Goal: Find specific page/section: Find specific page/section

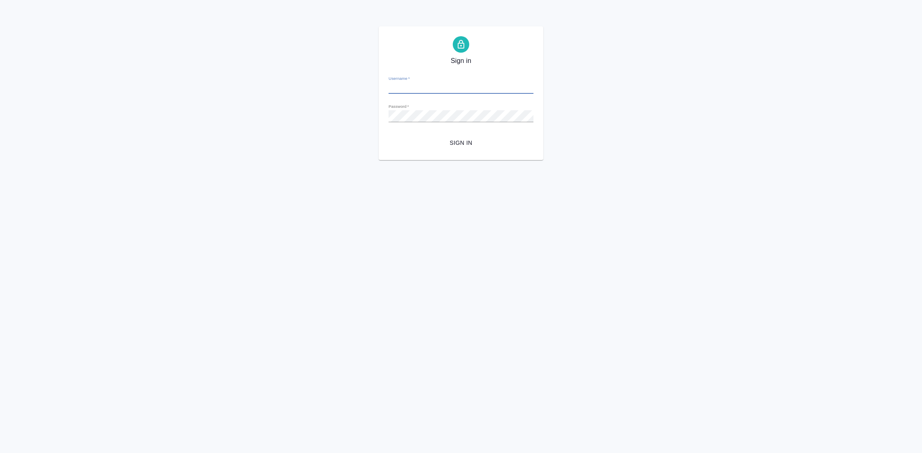
type input "y.gostev@awatera.com"
click at [469, 143] on span "Sign in" at bounding box center [461, 143] width 132 height 10
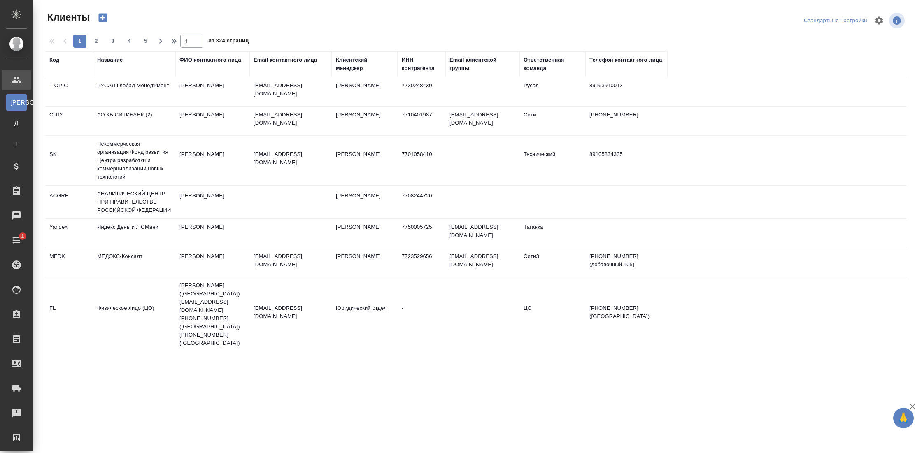
select select "RU"
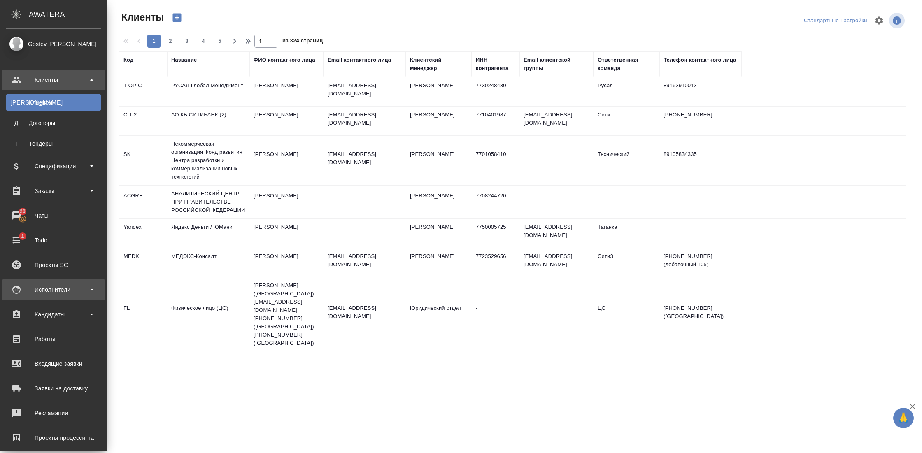
click at [73, 294] on div "Исполнители" at bounding box center [53, 289] width 95 height 12
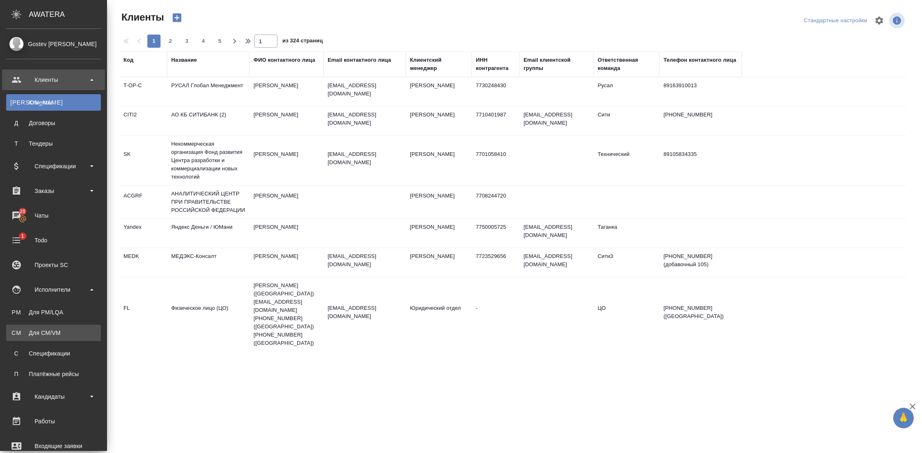
click at [56, 328] on link "CM Для CM/VM" at bounding box center [53, 333] width 95 height 16
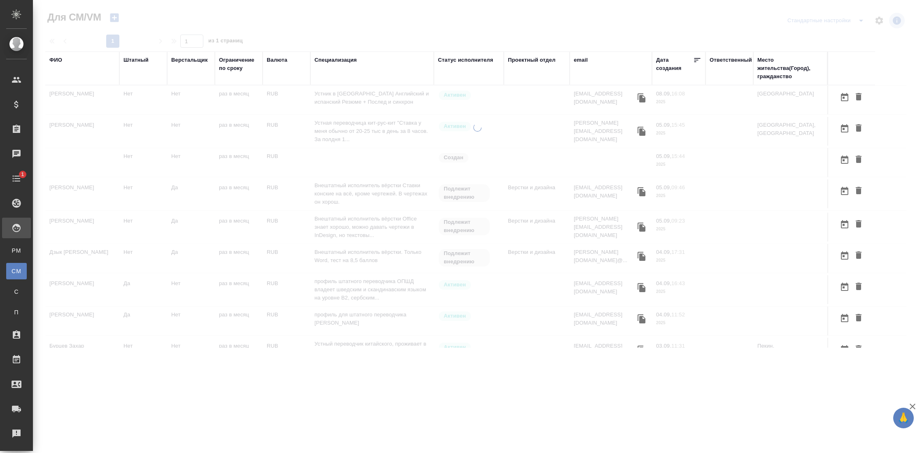
click at [55, 62] on div "ФИО" at bounding box center [55, 60] width 13 height 8
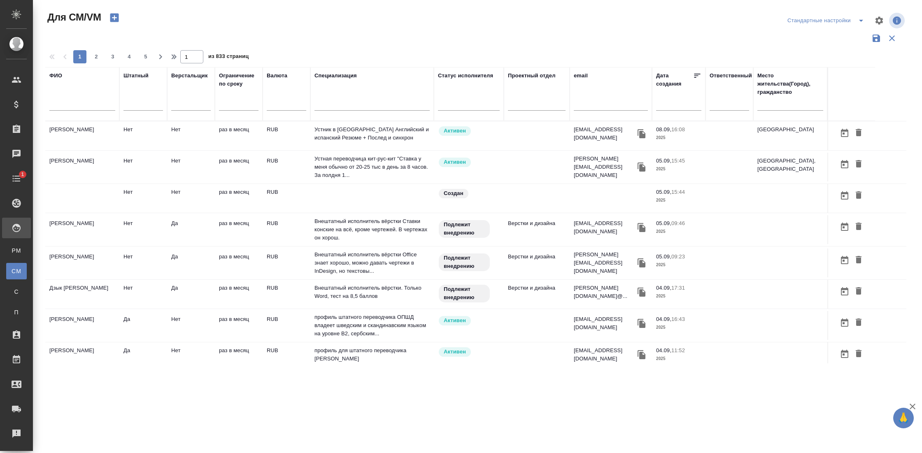
click at [72, 103] on input "text" at bounding box center [82, 105] width 66 height 10
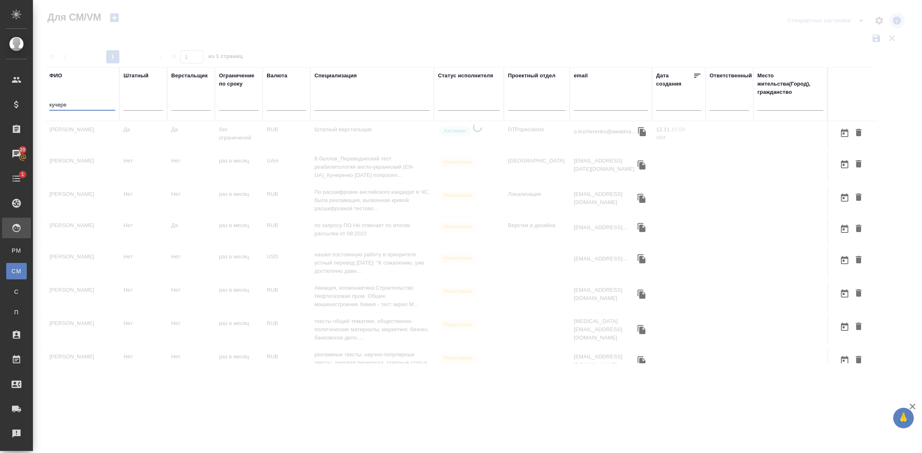
type input "кучере"
click at [74, 137] on div at bounding box center [477, 245] width 889 height 244
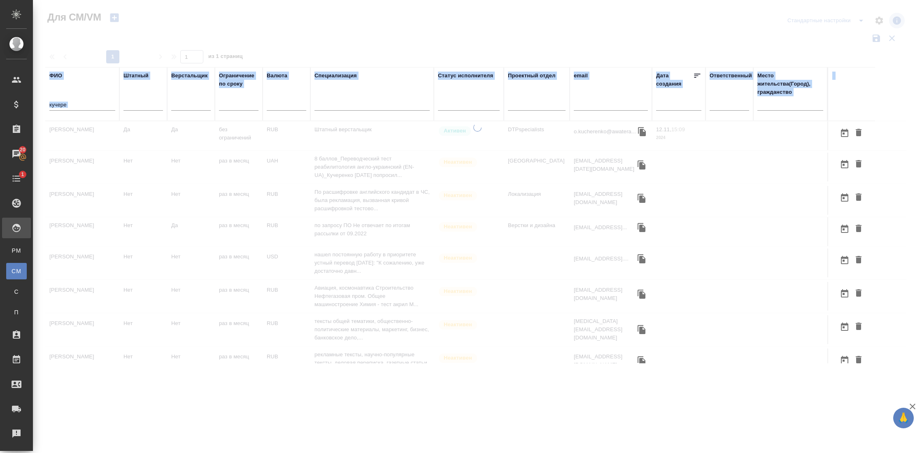
click at [74, 137] on div at bounding box center [477, 245] width 889 height 244
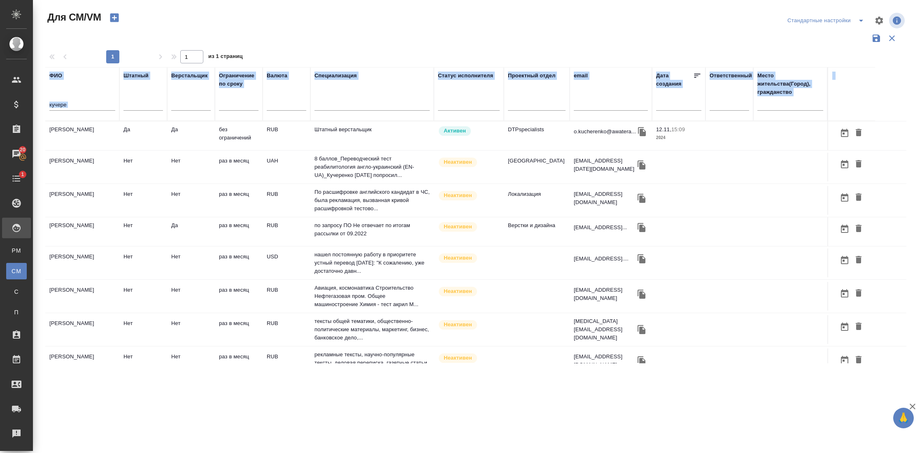
click at [74, 137] on td "[PERSON_NAME]" at bounding box center [82, 135] width 74 height 29
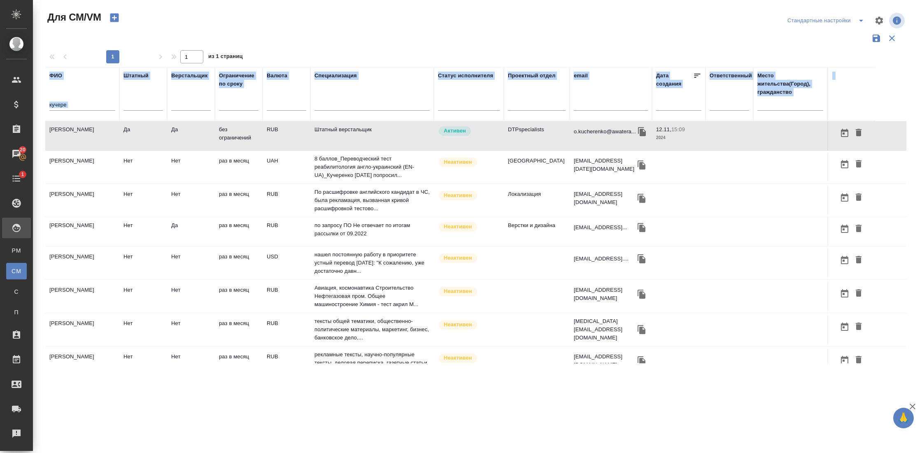
click at [74, 137] on td "[PERSON_NAME]" at bounding box center [82, 135] width 74 height 29
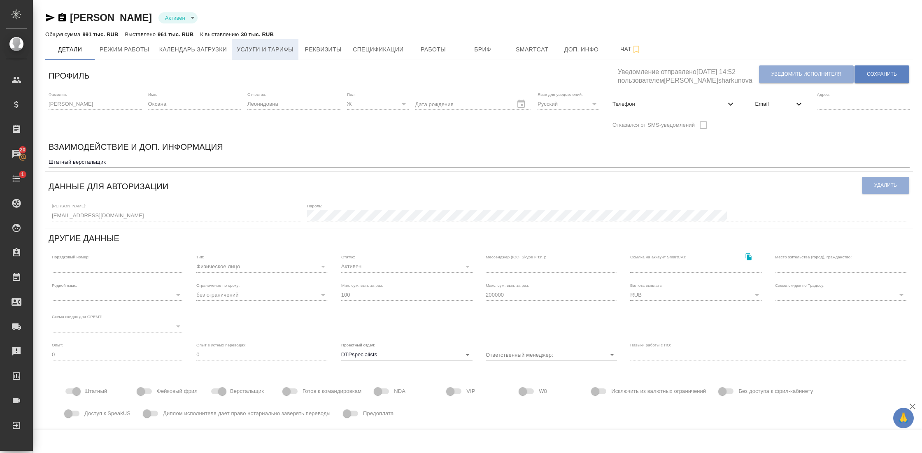
click at [293, 55] on button "Услуги и тарифы" at bounding box center [265, 49] width 67 height 21
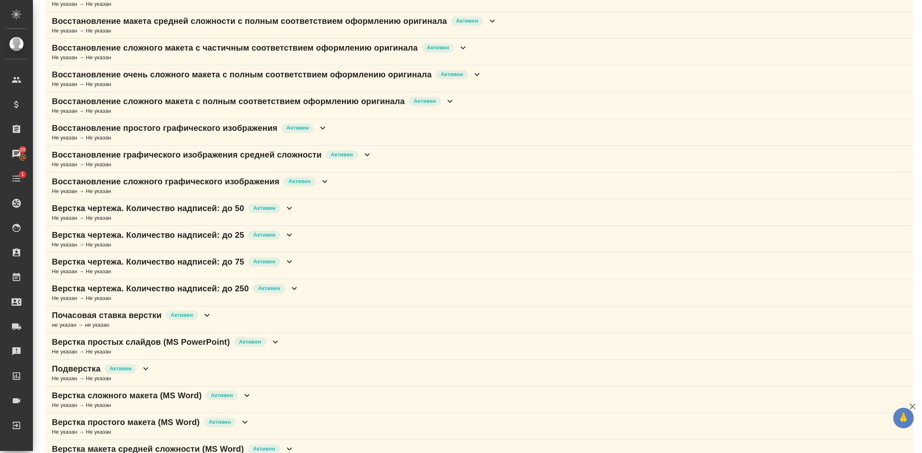
scroll to position [321, 0]
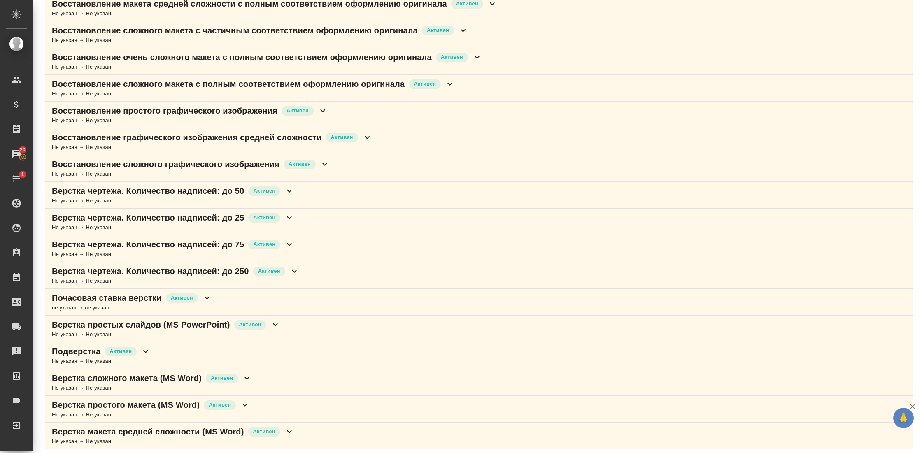
click at [209, 297] on icon at bounding box center [206, 298] width 5 height 3
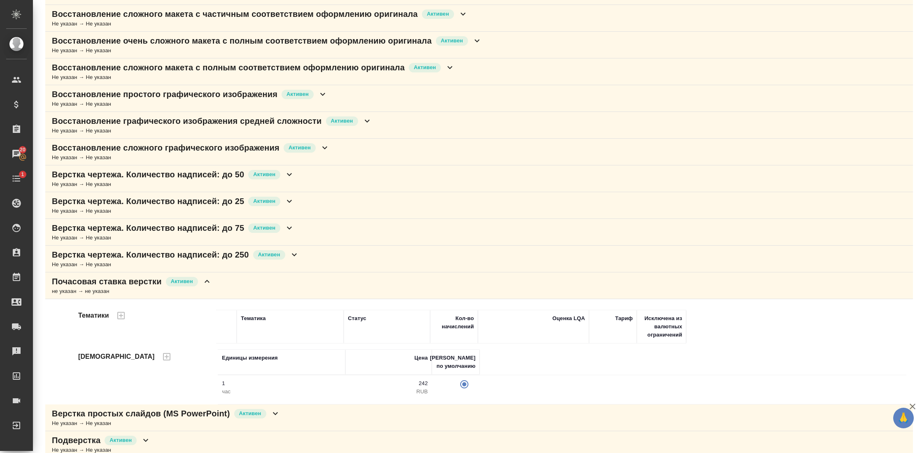
scroll to position [343, 0]
